Goal: Task Accomplishment & Management: Use online tool/utility

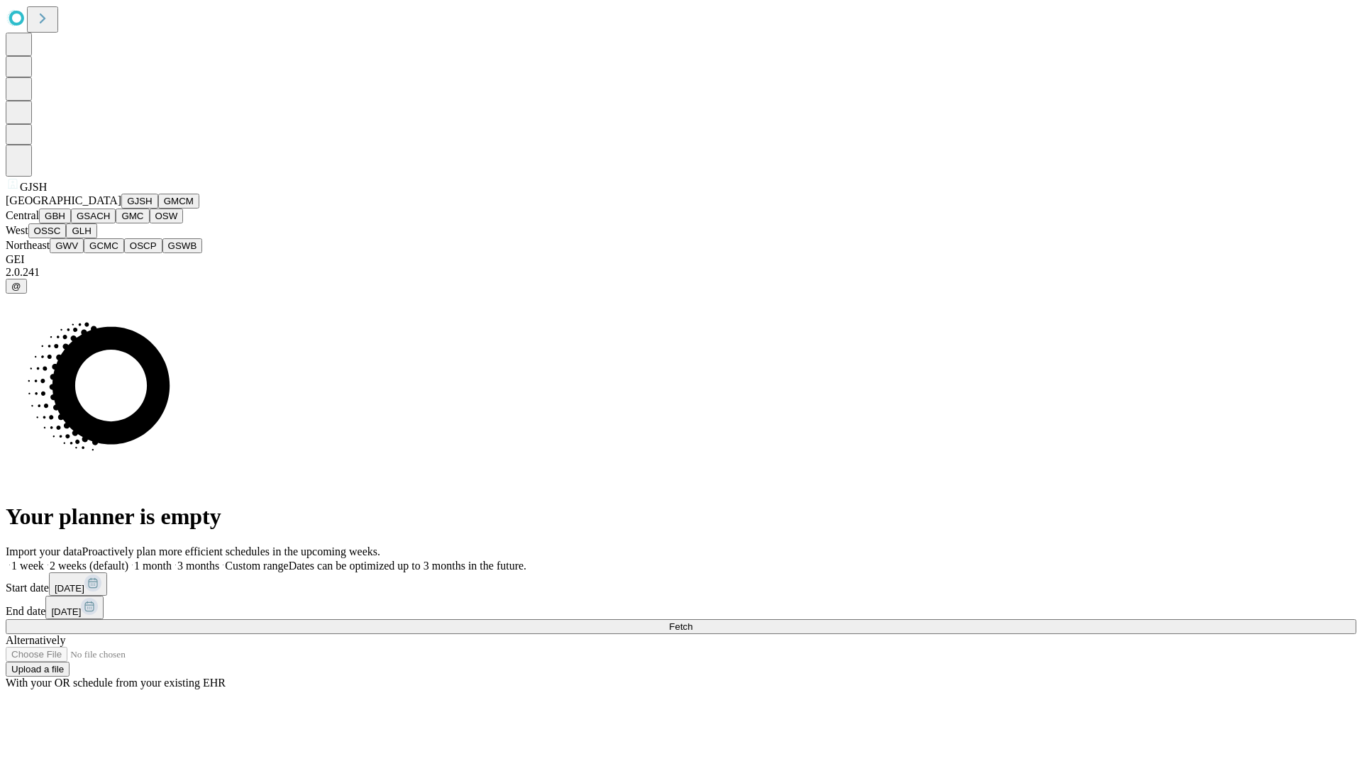
click at [121, 209] on button "GJSH" at bounding box center [139, 201] width 37 height 15
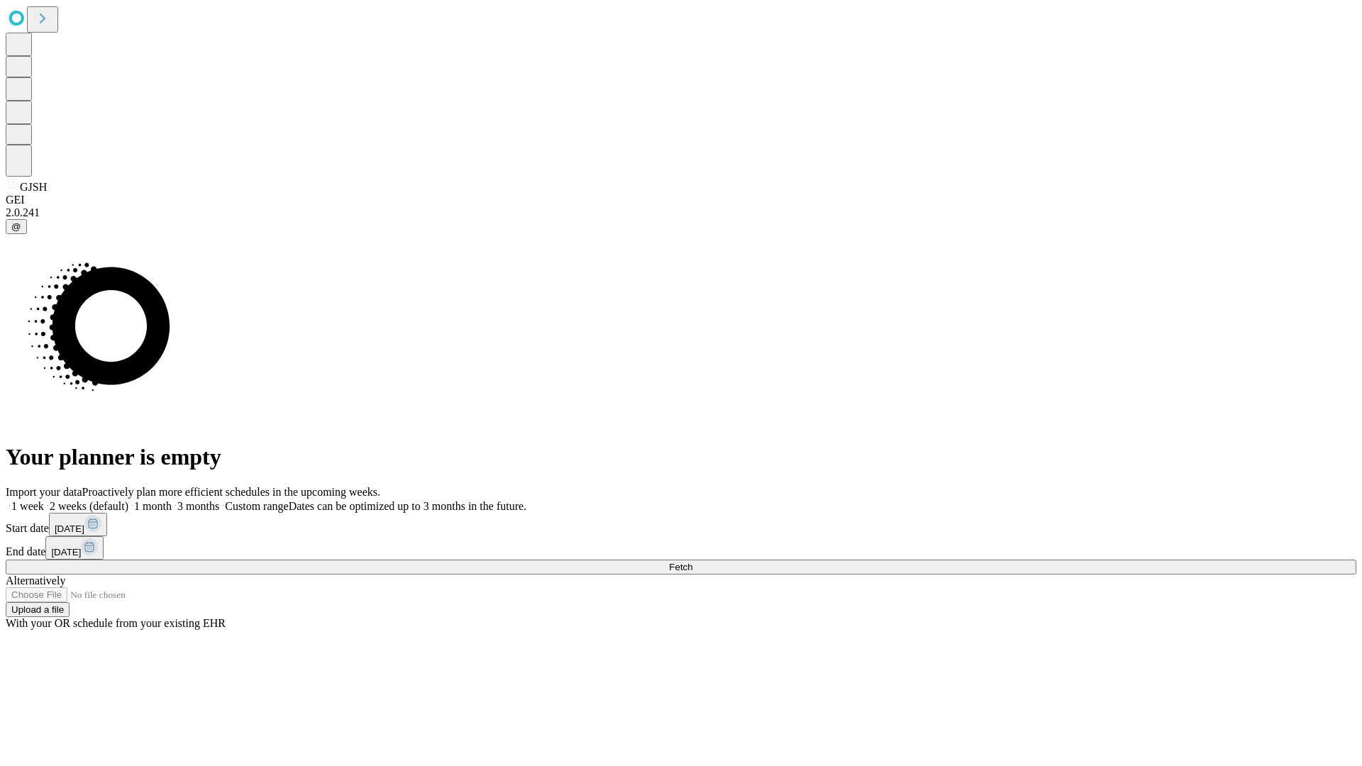
click at [128, 500] on label "2 weeks (default)" at bounding box center [86, 506] width 84 height 12
click at [692, 562] on span "Fetch" at bounding box center [680, 567] width 23 height 11
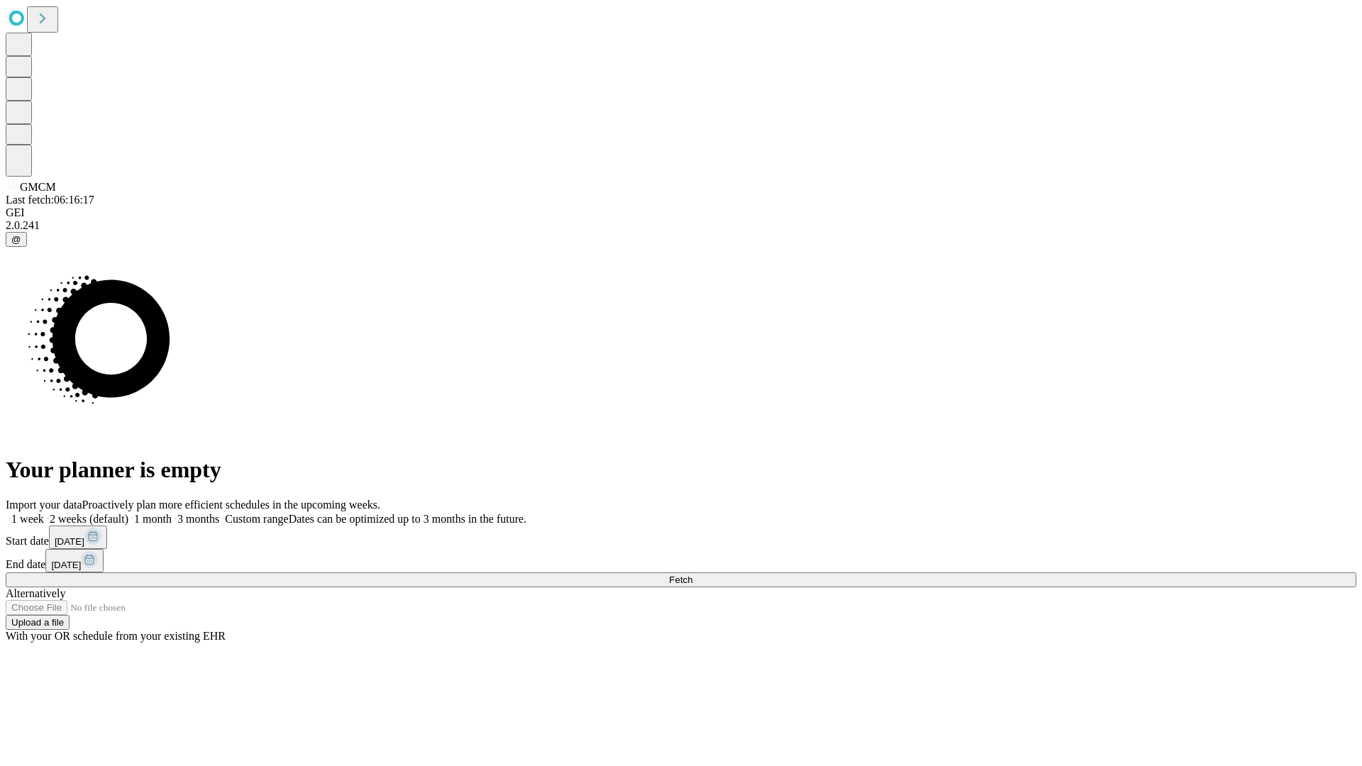
click at [128, 513] on label "2 weeks (default)" at bounding box center [86, 519] width 84 height 12
click at [692, 575] on span "Fetch" at bounding box center [680, 580] width 23 height 11
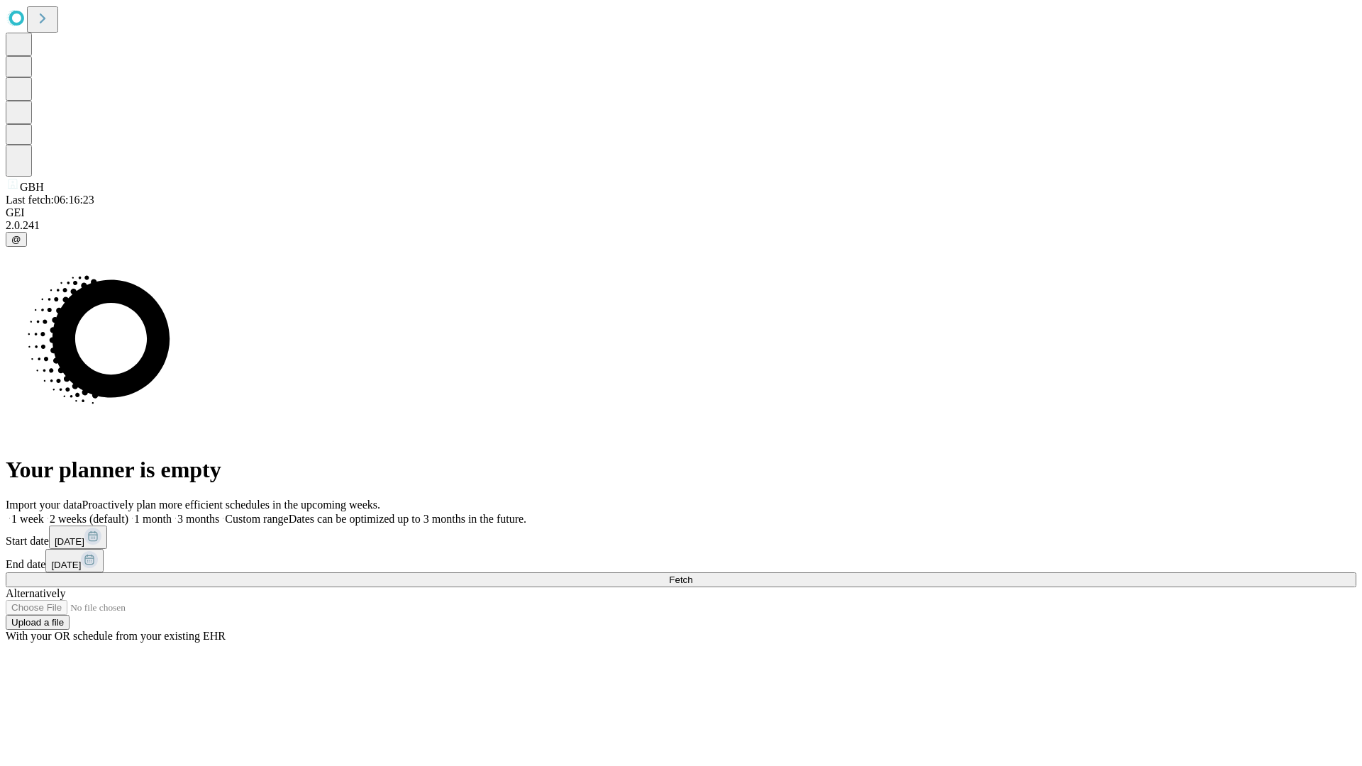
click at [128, 513] on label "2 weeks (default)" at bounding box center [86, 519] width 84 height 12
click at [692, 575] on span "Fetch" at bounding box center [680, 580] width 23 height 11
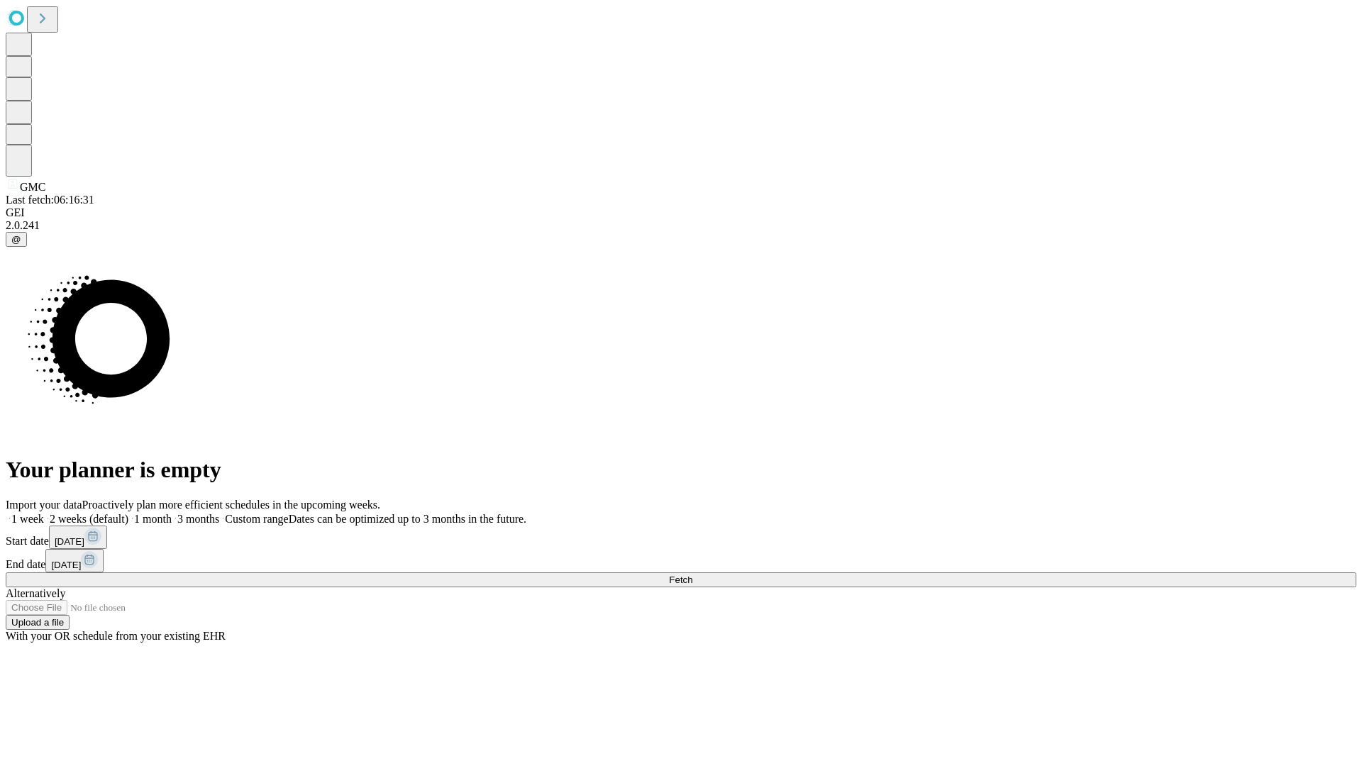
click at [128, 513] on label "2 weeks (default)" at bounding box center [86, 519] width 84 height 12
click at [692, 575] on span "Fetch" at bounding box center [680, 580] width 23 height 11
click at [128, 513] on label "2 weeks (default)" at bounding box center [86, 519] width 84 height 12
click at [692, 575] on span "Fetch" at bounding box center [680, 580] width 23 height 11
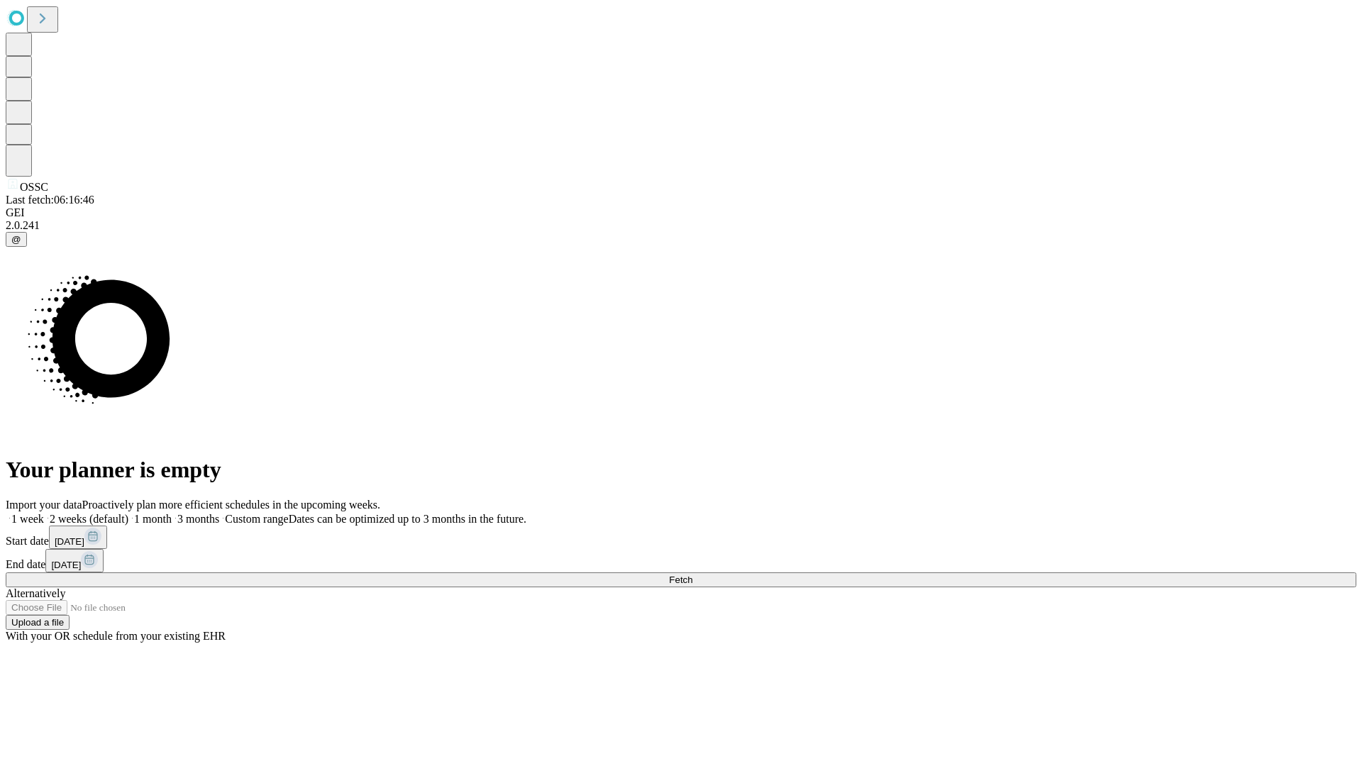
click at [128, 513] on label "2 weeks (default)" at bounding box center [86, 519] width 84 height 12
click at [692, 575] on span "Fetch" at bounding box center [680, 580] width 23 height 11
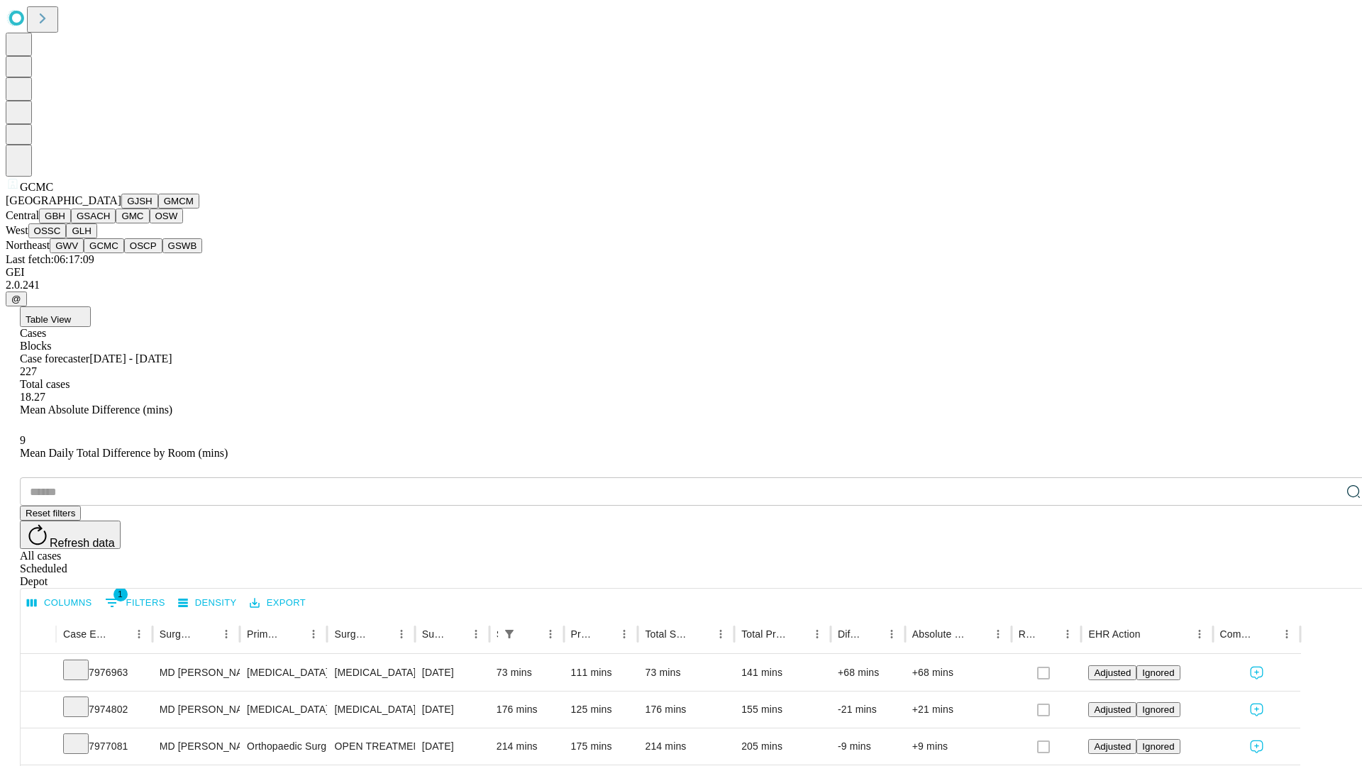
click at [124, 253] on button "OSCP" at bounding box center [143, 245] width 38 height 15
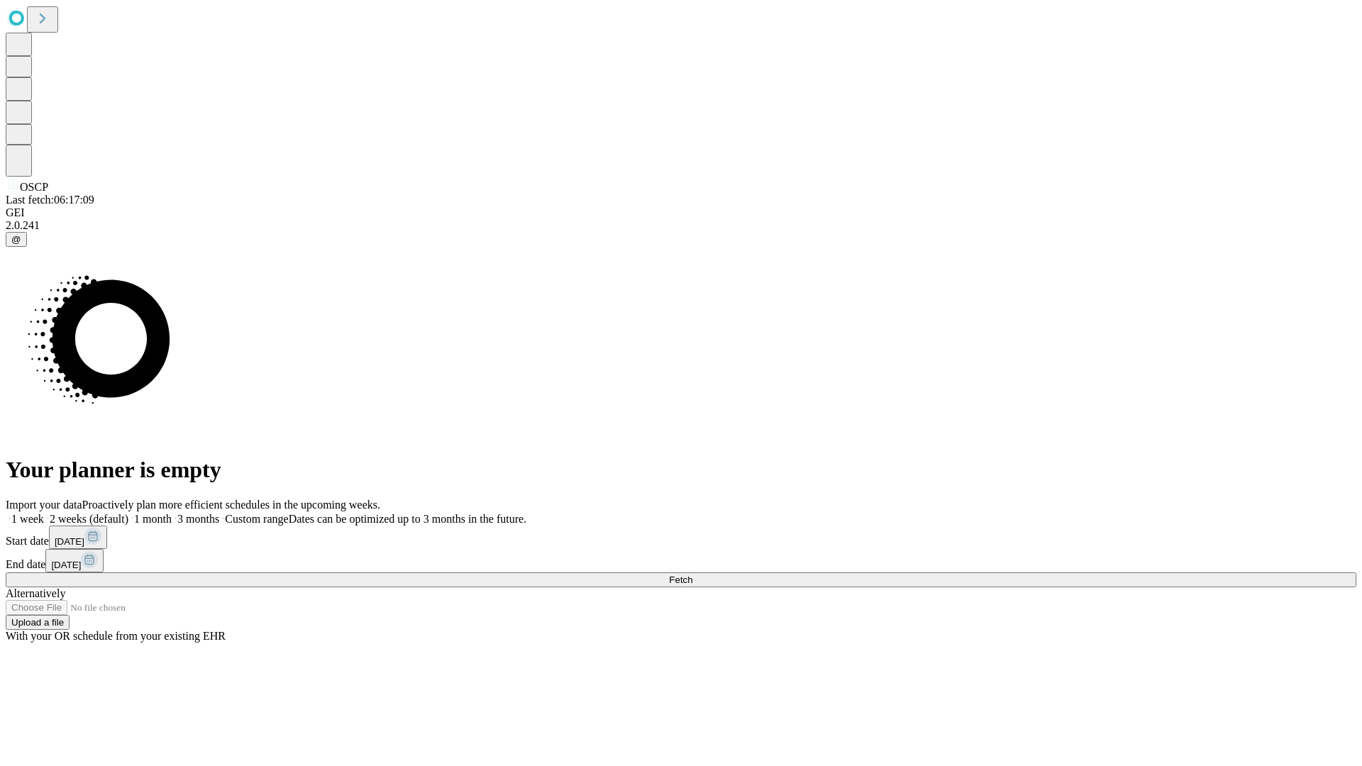
click at [128, 513] on label "2 weeks (default)" at bounding box center [86, 519] width 84 height 12
click at [692, 575] on span "Fetch" at bounding box center [680, 580] width 23 height 11
